Goal: Transaction & Acquisition: Download file/media

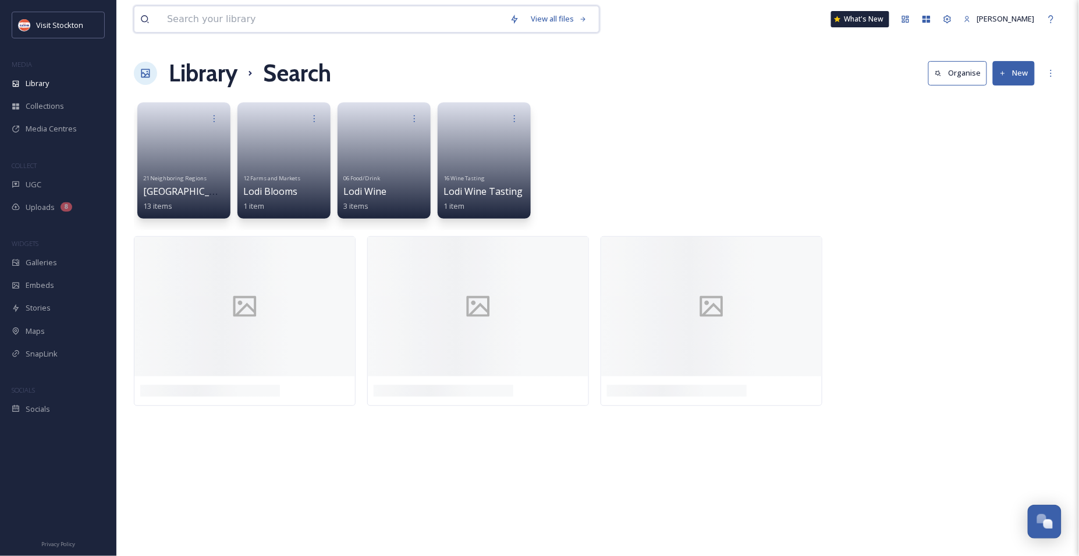
click at [279, 21] on input at bounding box center [332, 19] width 343 height 26
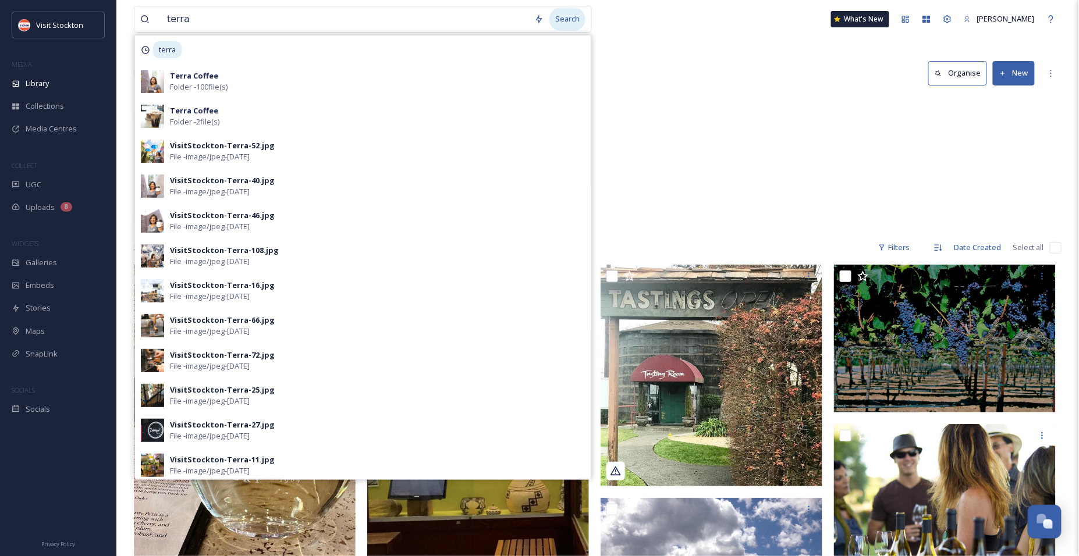
click at [570, 15] on div "Search" at bounding box center [567, 19] width 36 height 23
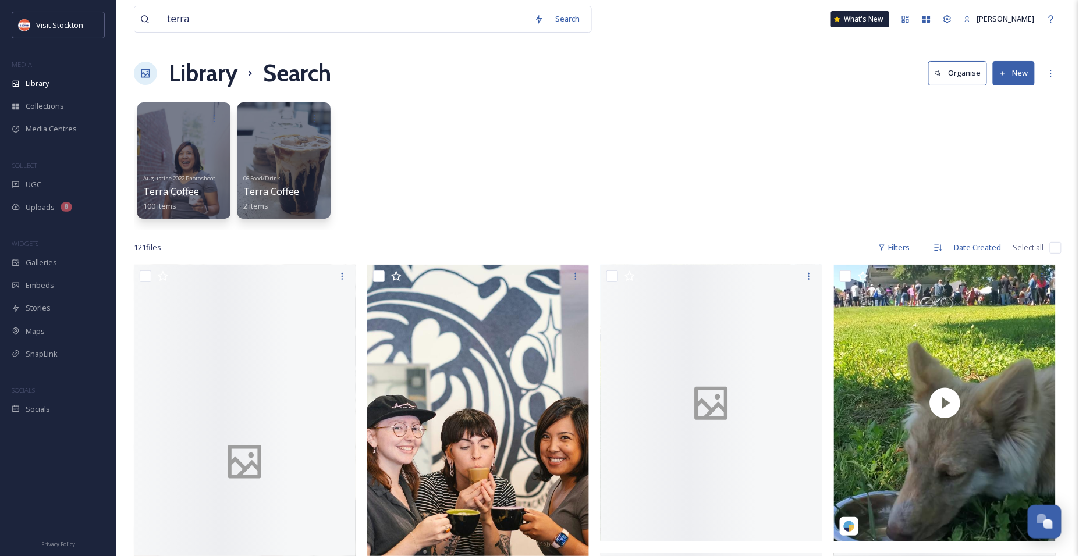
click at [674, 189] on div "Augustine 2022 Photoshoot Terra Coffee 100 items 06 Food/Drink Terra Coffee 2 i…" at bounding box center [598, 164] width 928 height 134
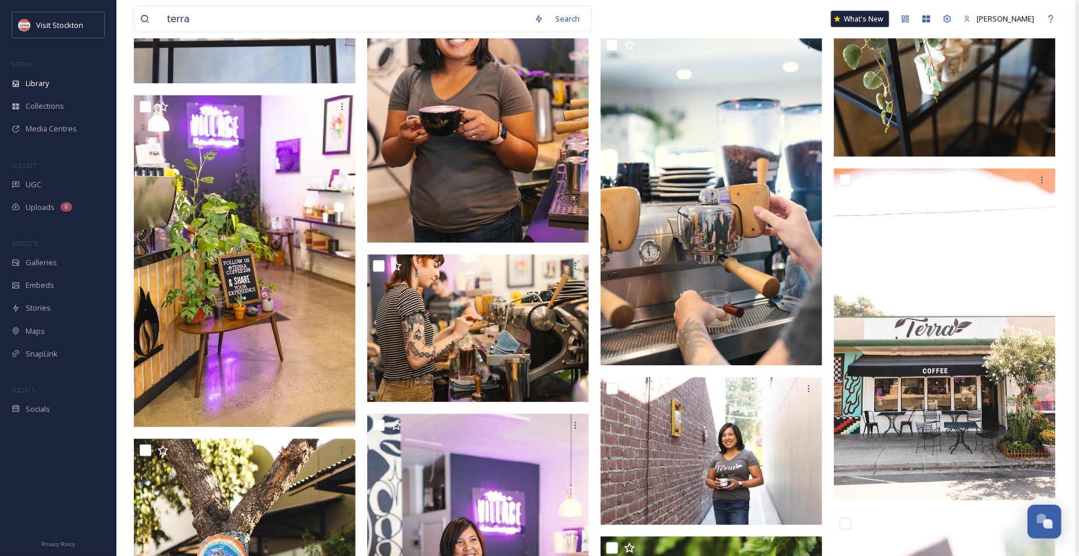
scroll to position [2411, 0]
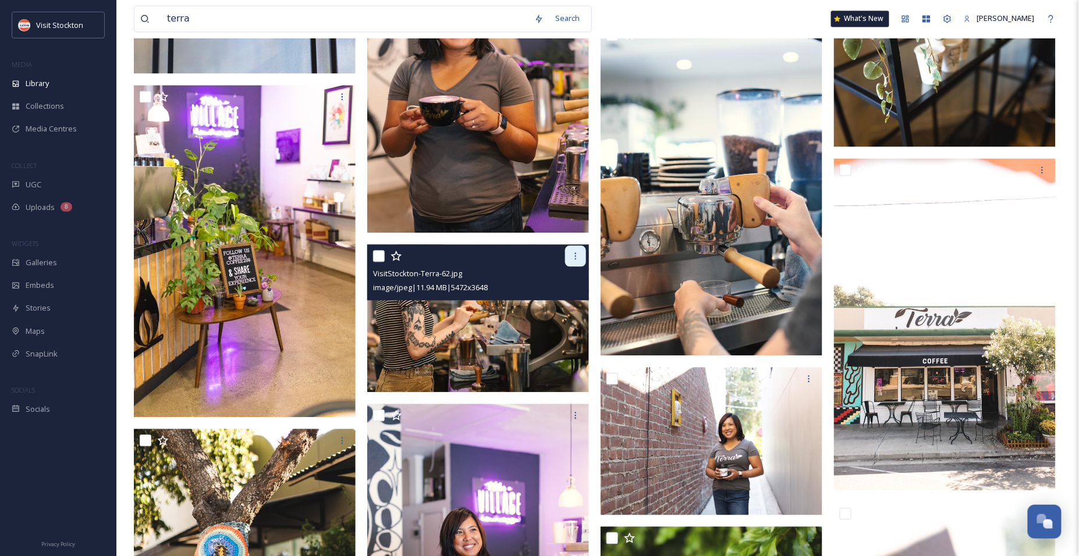
click at [573, 257] on icon at bounding box center [575, 256] width 9 height 9
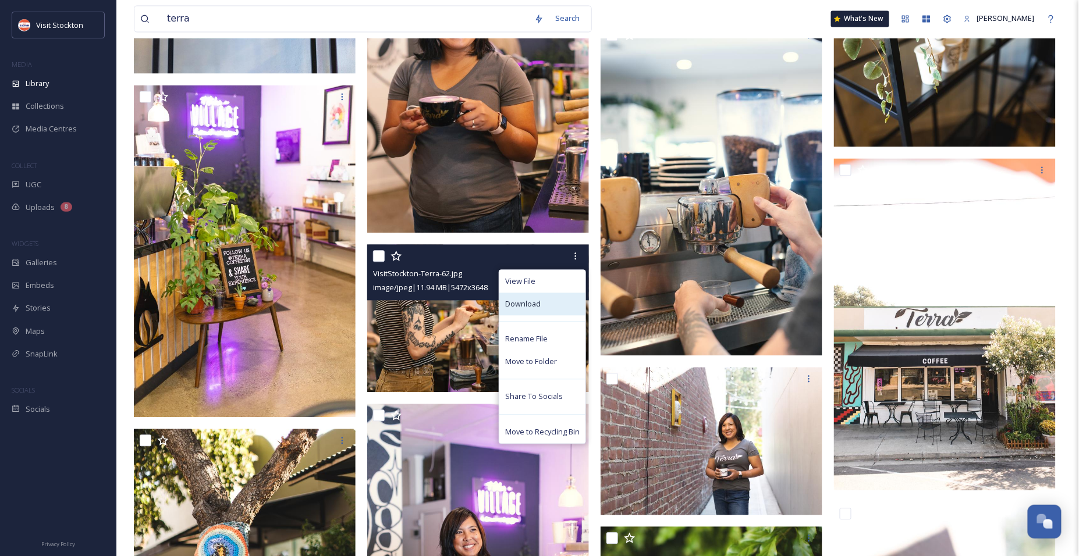
click at [527, 306] on span "Download" at bounding box center [523, 304] width 36 height 11
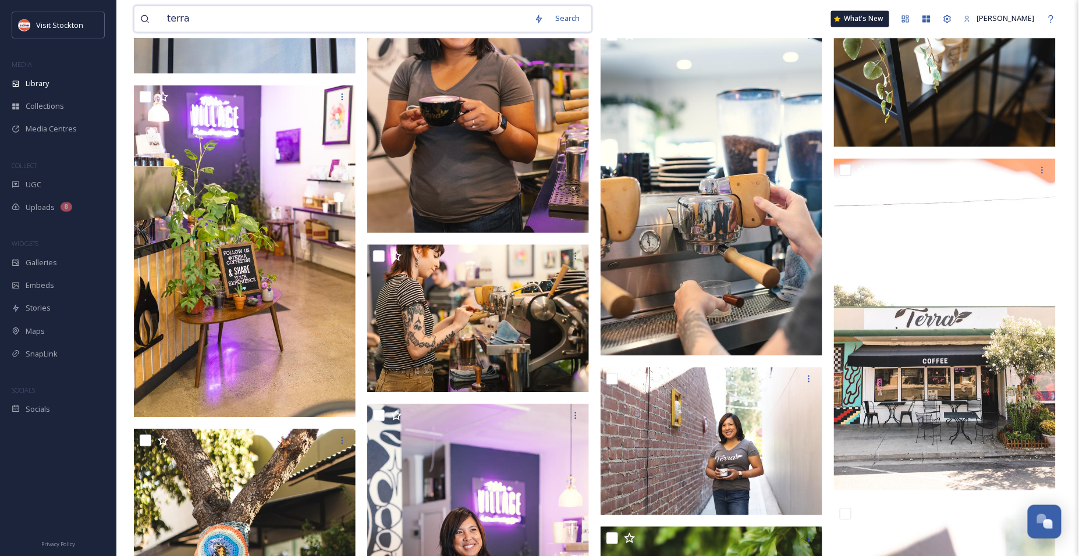
drag, startPoint x: 243, startPoint y: 22, endPoint x: 135, endPoint y: 16, distance: 107.9
click at [135, 16] on div "terra Search" at bounding box center [363, 19] width 458 height 27
type input "street fair"
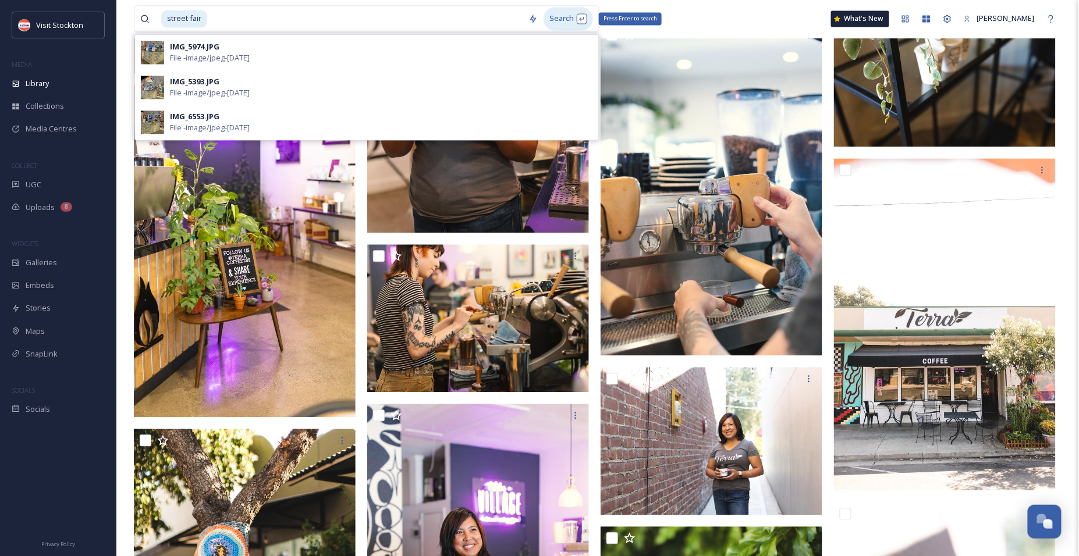
click at [555, 23] on div "Search Press Enter to search" at bounding box center [568, 19] width 49 height 23
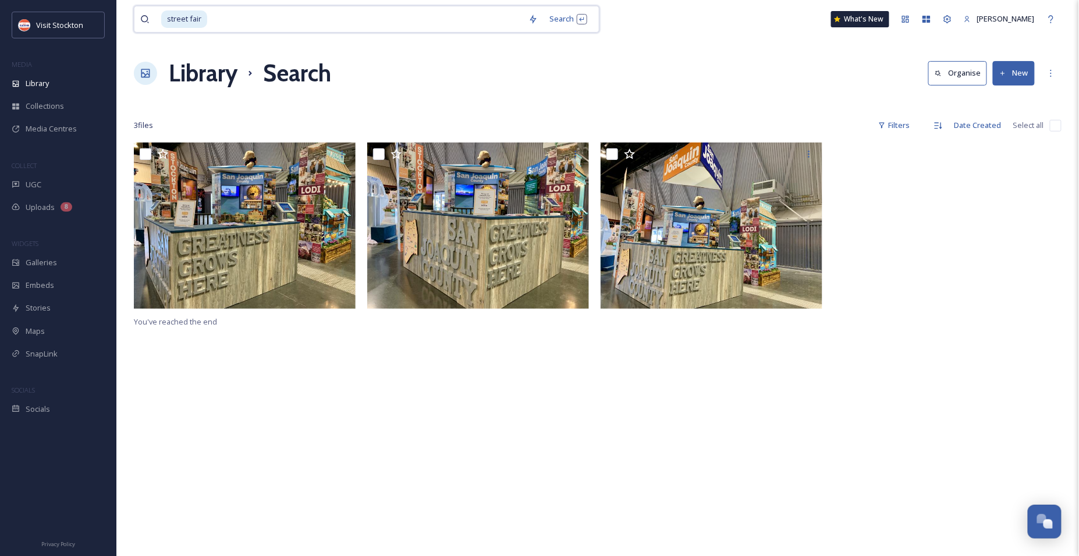
drag, startPoint x: 219, startPoint y: 26, endPoint x: 141, endPoint y: 24, distance: 78.6
click at [141, 24] on div "street fair" at bounding box center [331, 19] width 382 height 26
type input "s"
click at [578, 22] on div "Search" at bounding box center [567, 19] width 36 height 23
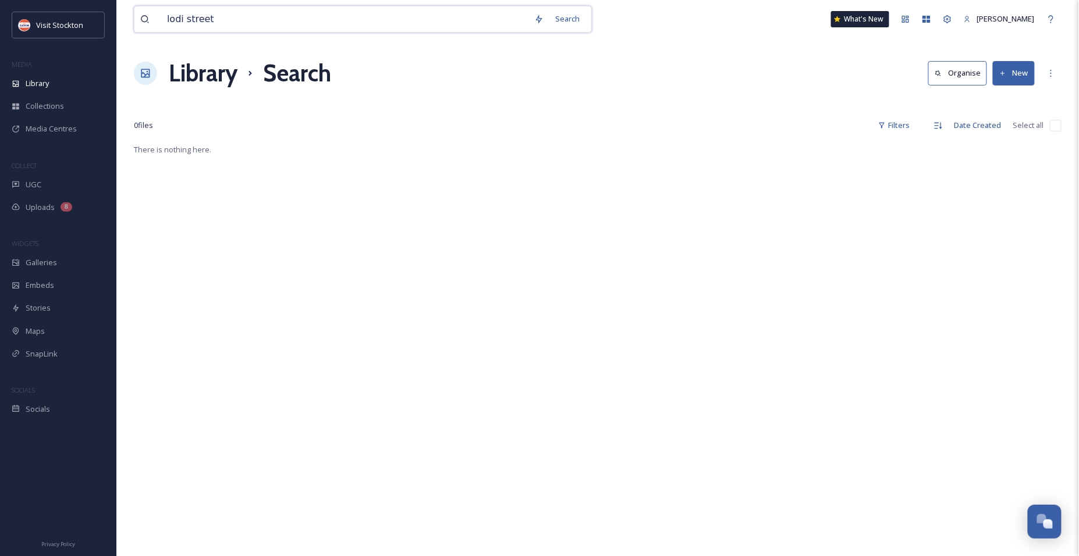
click at [199, 22] on input "lodi street" at bounding box center [344, 19] width 367 height 26
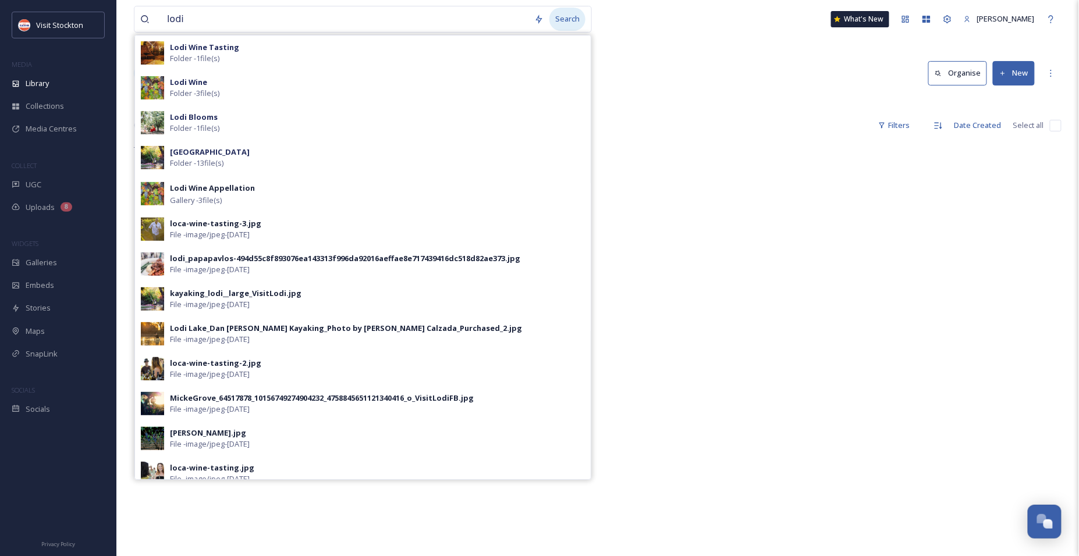
click at [579, 20] on div "Search" at bounding box center [567, 19] width 36 height 23
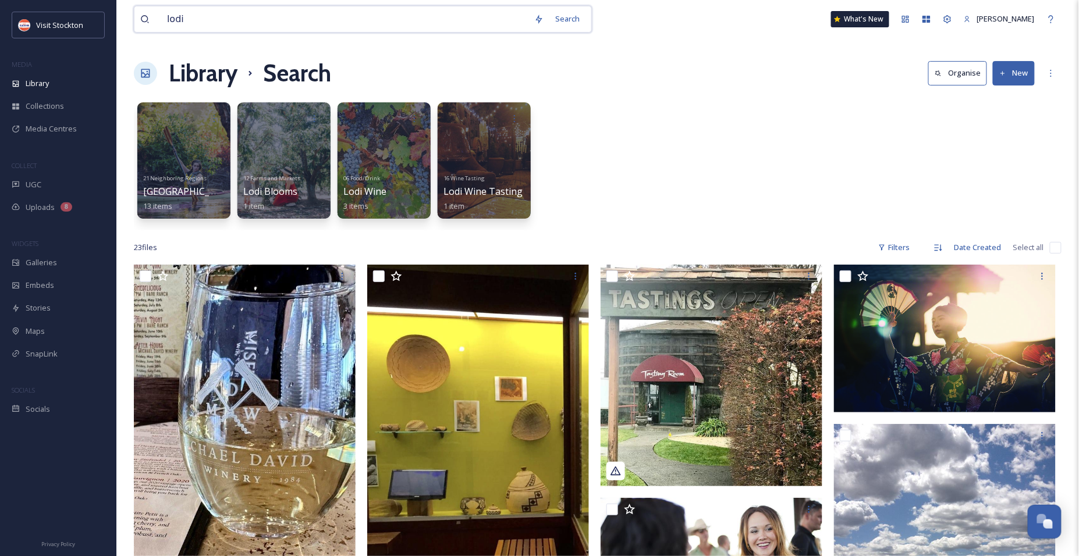
drag, startPoint x: 206, startPoint y: 22, endPoint x: 140, endPoint y: 12, distance: 67.1
click at [140, 12] on div "lodi Search" at bounding box center [363, 19] width 458 height 27
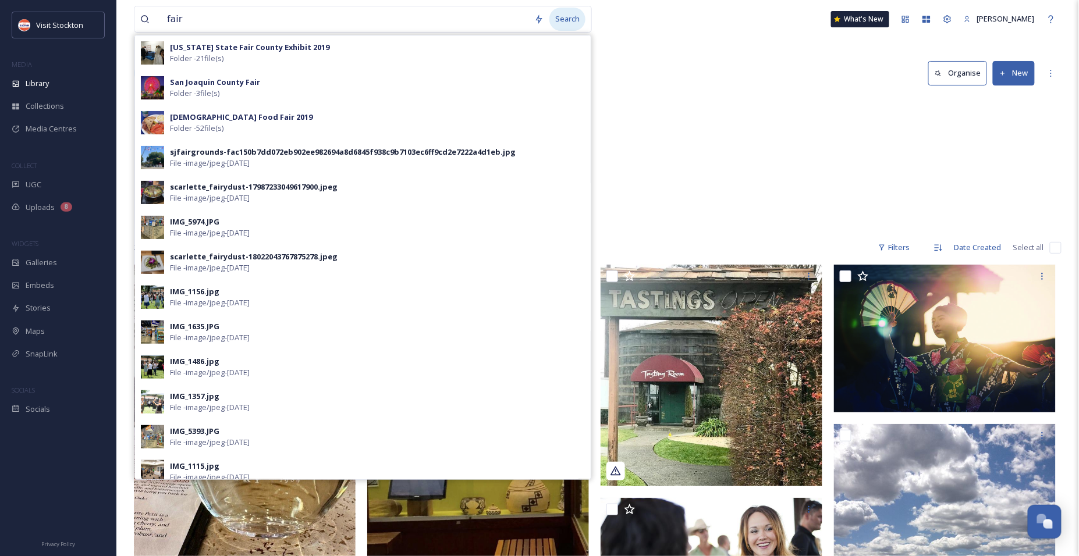
click at [572, 19] on div "Search" at bounding box center [567, 19] width 36 height 23
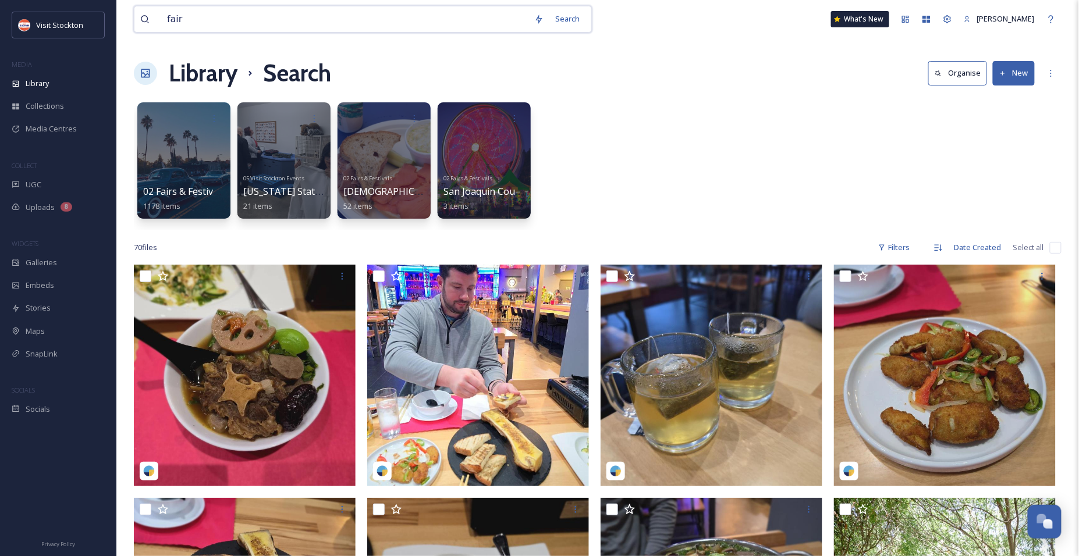
drag, startPoint x: 203, startPoint y: 19, endPoint x: 129, endPoint y: 7, distance: 74.9
paste input "German Guys Oktoberfest"
drag, startPoint x: 229, startPoint y: 19, endPoint x: 317, endPoint y: 26, distance: 88.8
click at [317, 26] on input "German Guys Oktoberfest" at bounding box center [344, 19] width 367 height 26
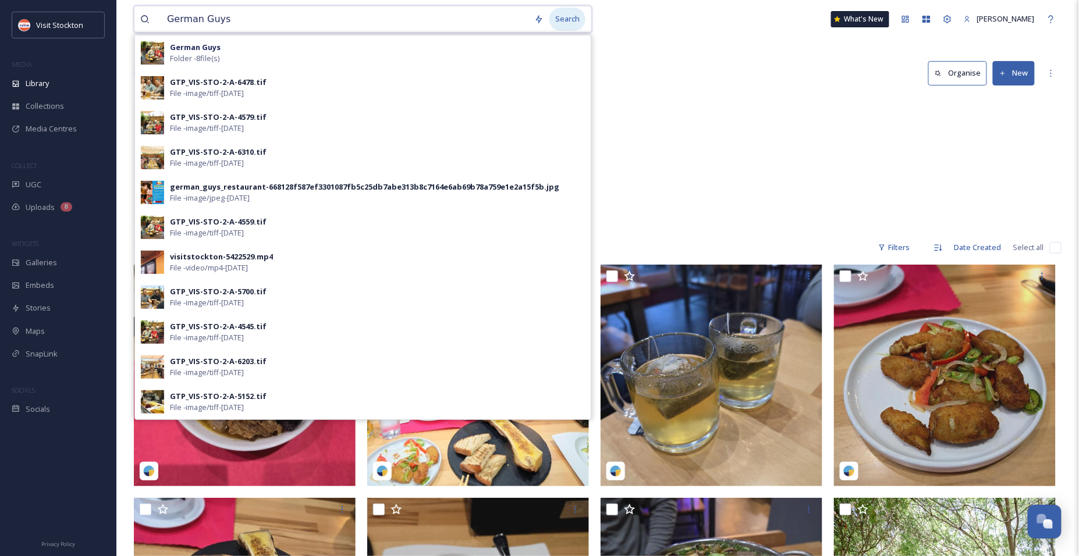
type input "German Guys"
click at [578, 22] on div "Search" at bounding box center [567, 19] width 36 height 23
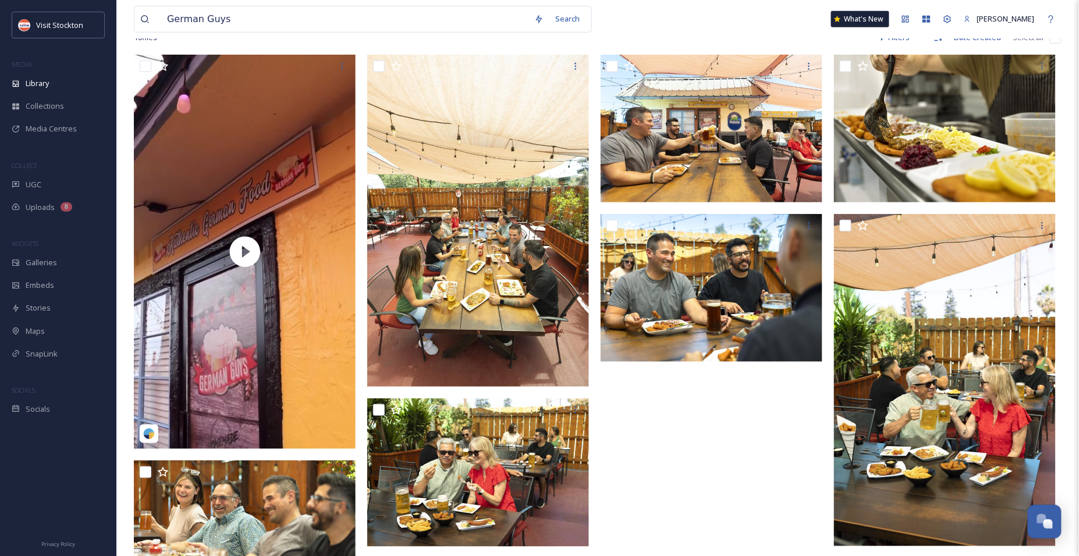
scroll to position [137, 0]
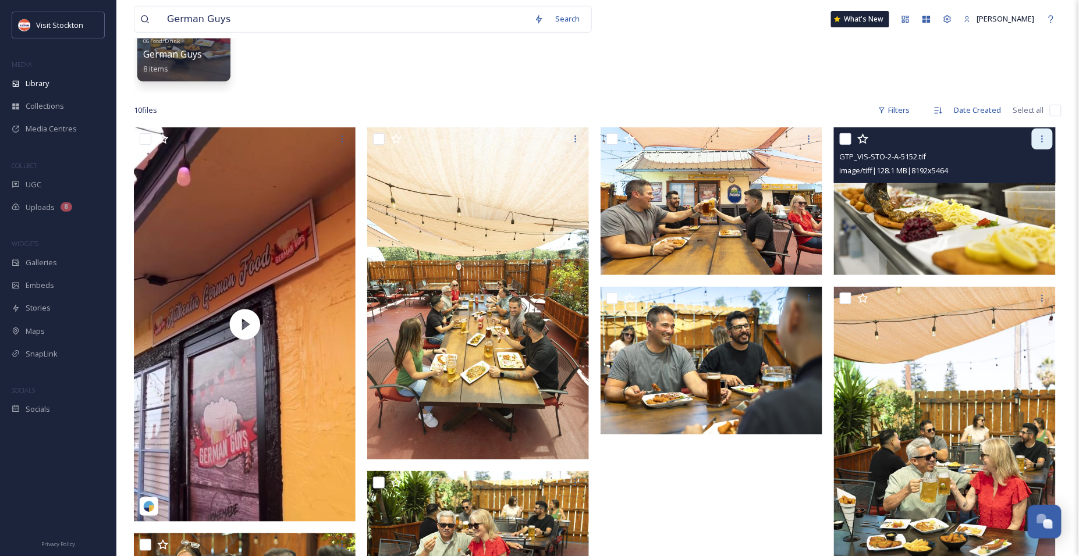
click at [1044, 139] on icon at bounding box center [1042, 138] width 9 height 9
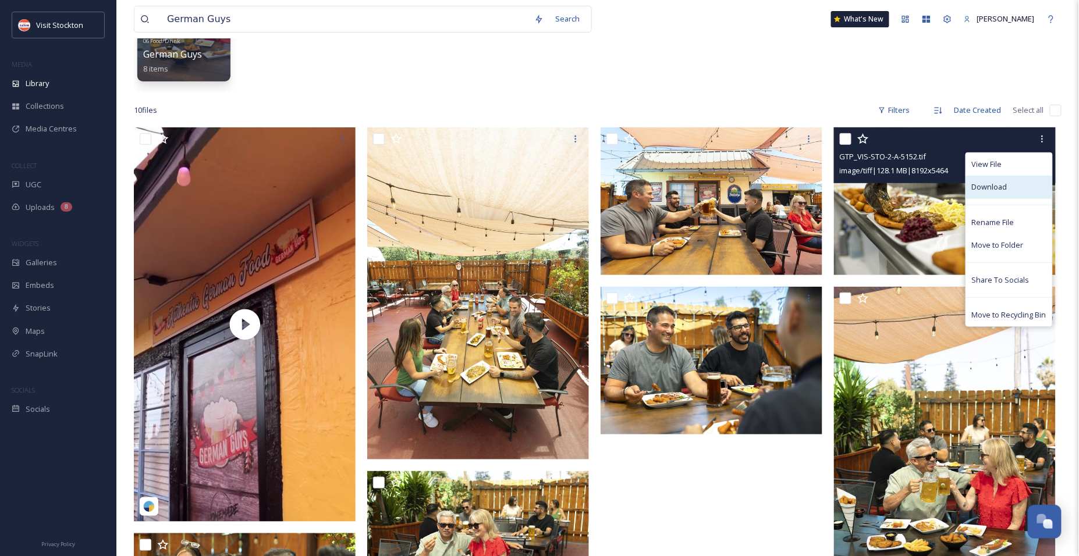
click at [1018, 187] on div "Download" at bounding box center [1009, 187] width 86 height 23
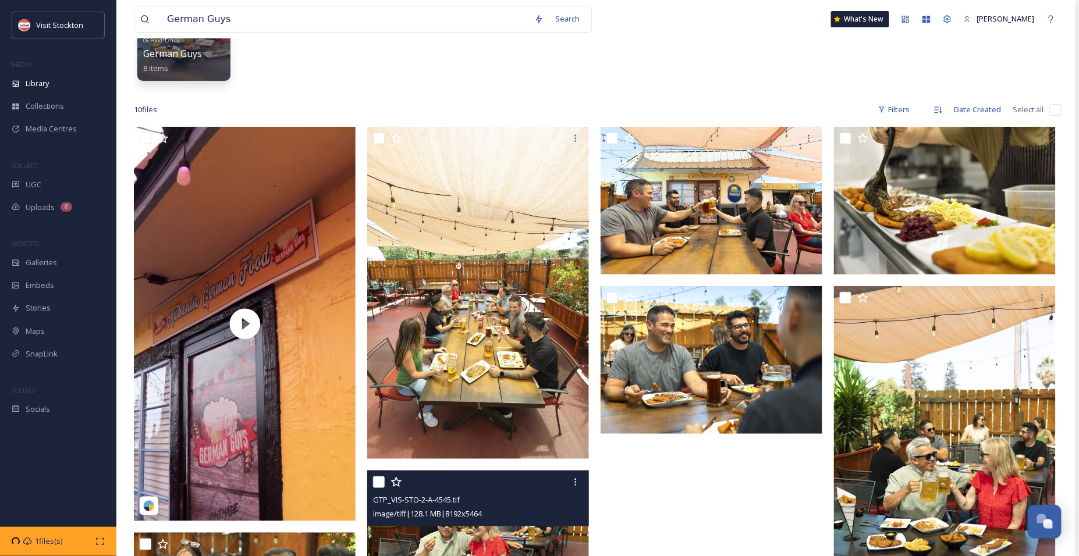
scroll to position [128, 0]
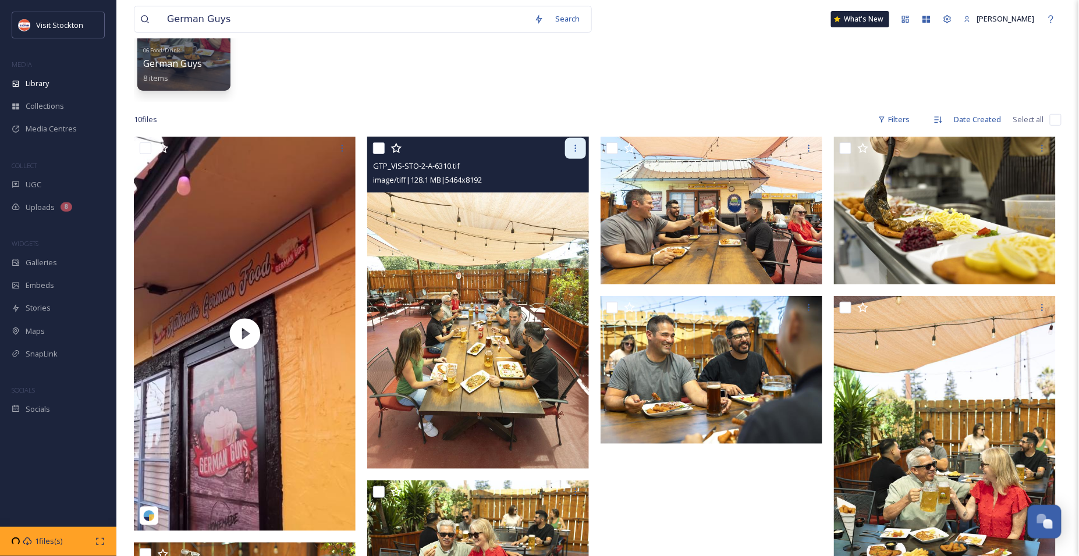
click at [573, 149] on icon at bounding box center [575, 148] width 9 height 9
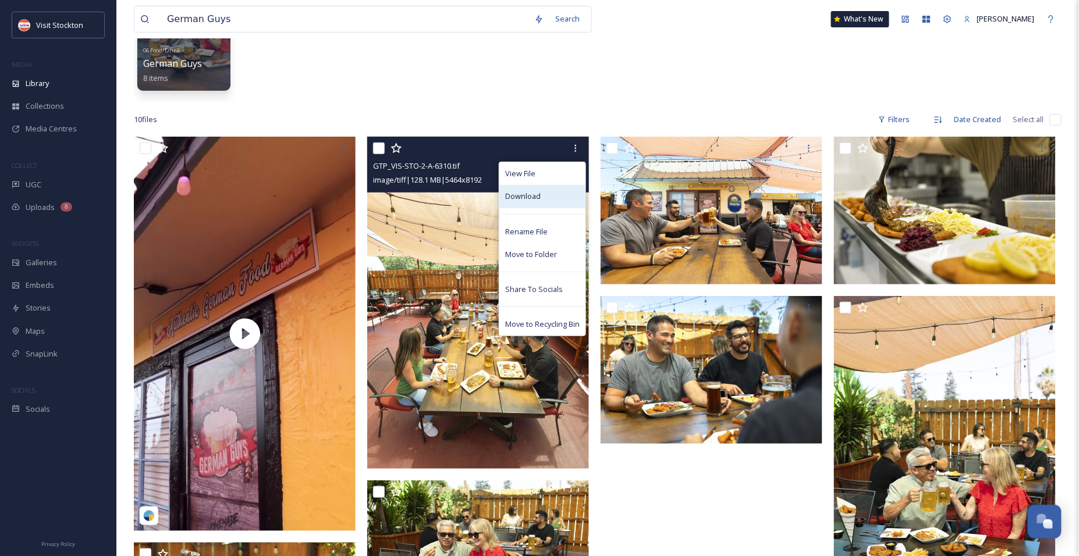
click at [531, 198] on span "Download" at bounding box center [523, 196] width 36 height 11
